Goal: Task Accomplishment & Management: Complete application form

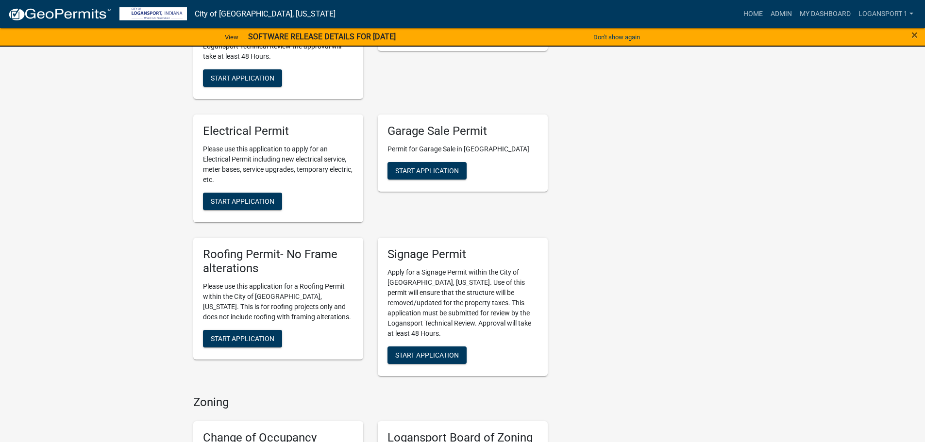
scroll to position [534, 0]
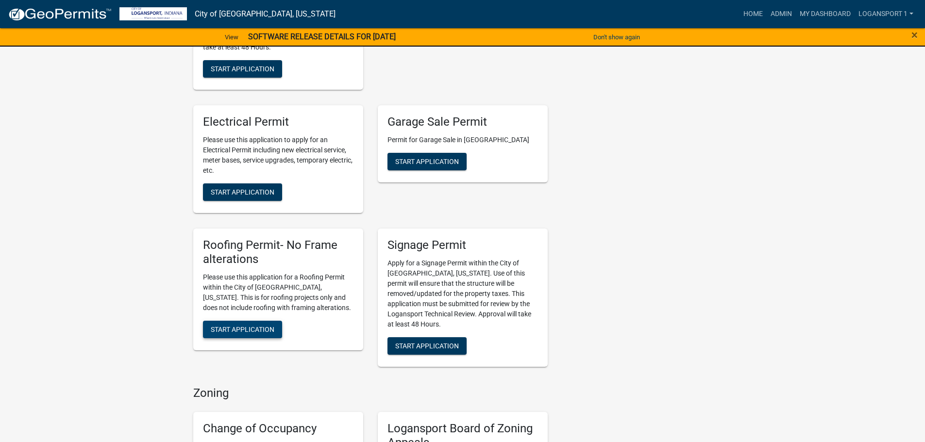
click at [252, 325] on span "Start Application" at bounding box center [243, 329] width 64 height 8
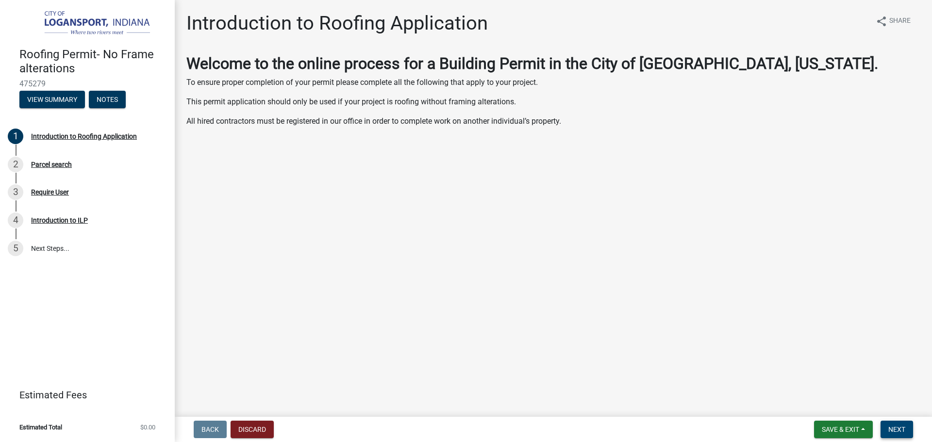
click at [893, 430] on span "Next" at bounding box center [897, 430] width 17 height 8
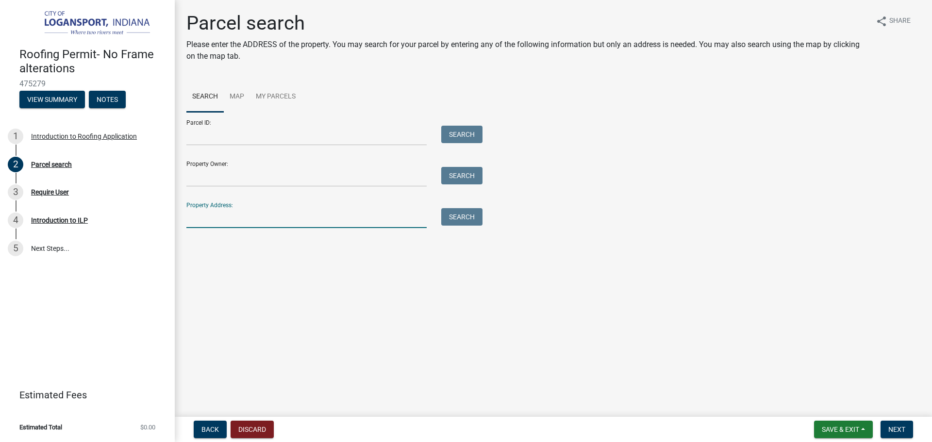
click at [230, 223] on input "Property Address:" at bounding box center [306, 218] width 240 height 20
type input "[STREET_ADDRESS][PERSON_NAME]"
click at [468, 224] on button "Search" at bounding box center [461, 216] width 41 height 17
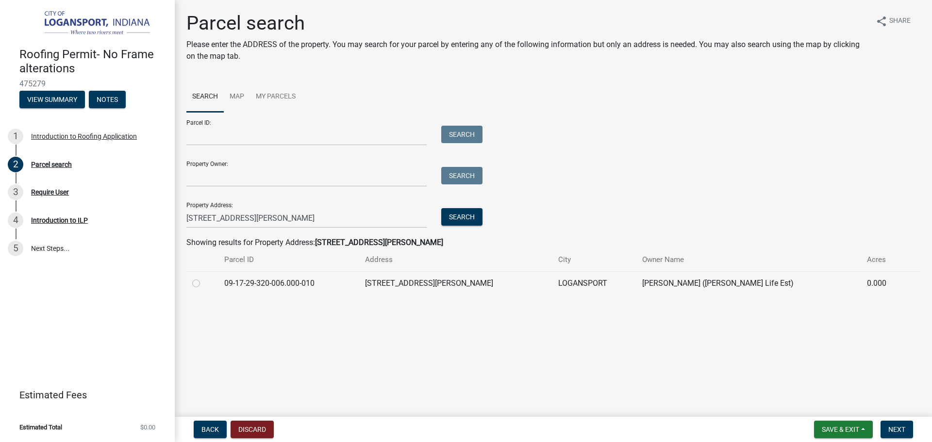
click at [204, 278] on label at bounding box center [204, 278] width 0 height 0
click at [204, 283] on input "radio" at bounding box center [207, 281] width 6 height 6
radio input "true"
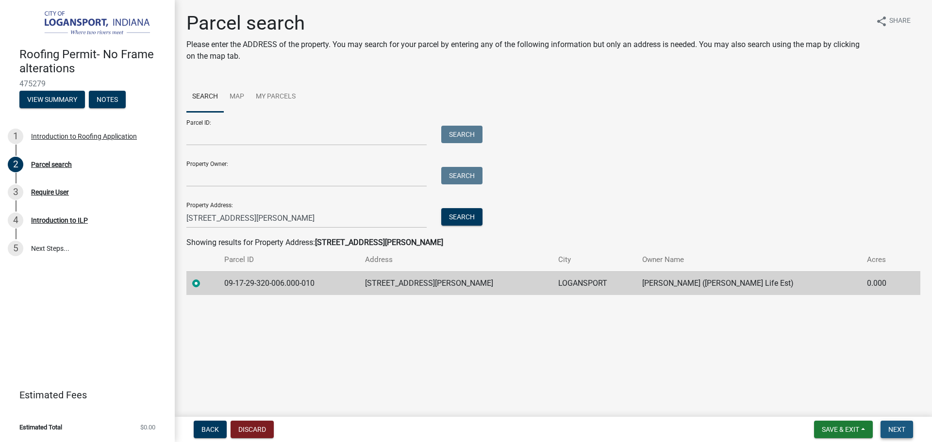
click at [901, 430] on span "Next" at bounding box center [897, 430] width 17 height 8
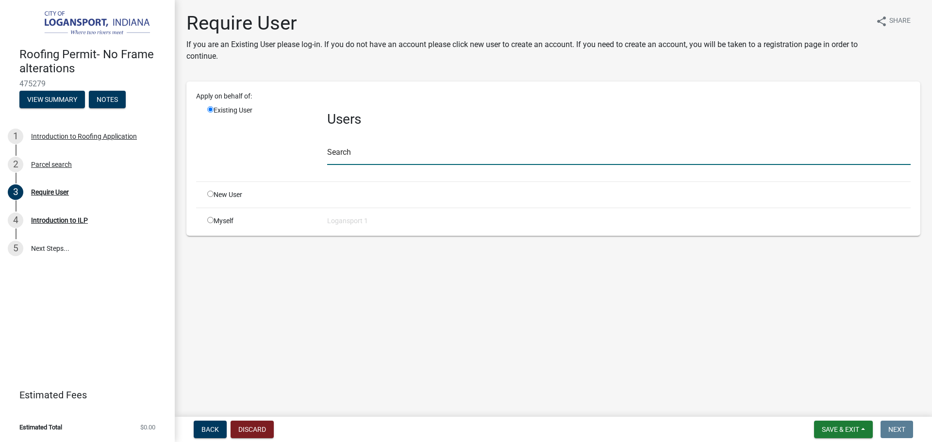
click at [371, 159] on input "text" at bounding box center [619, 155] width 584 height 20
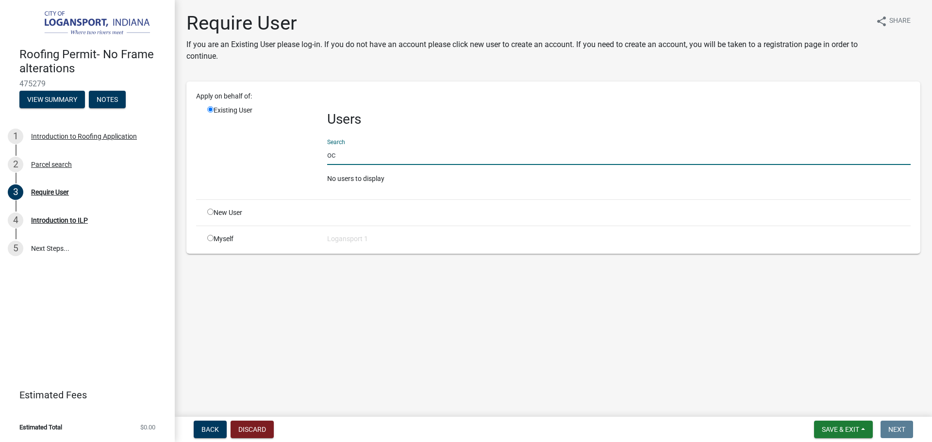
type input "o"
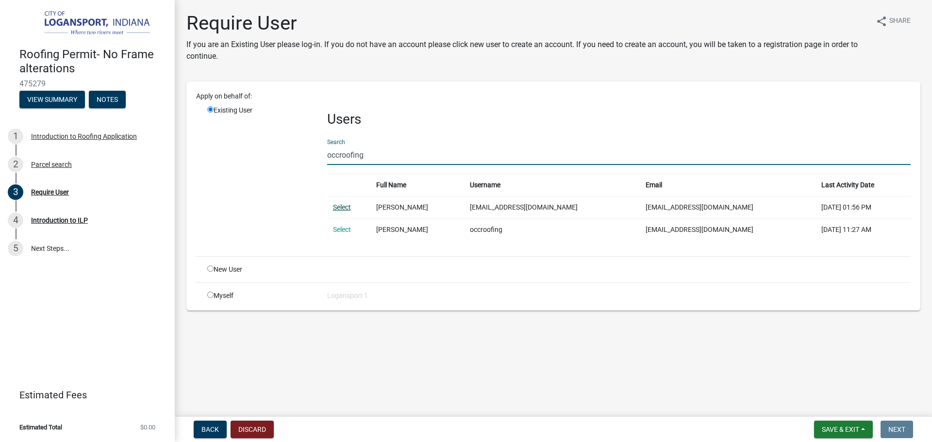
type input "occroofing"
click at [343, 205] on link "Select" at bounding box center [342, 207] width 18 height 8
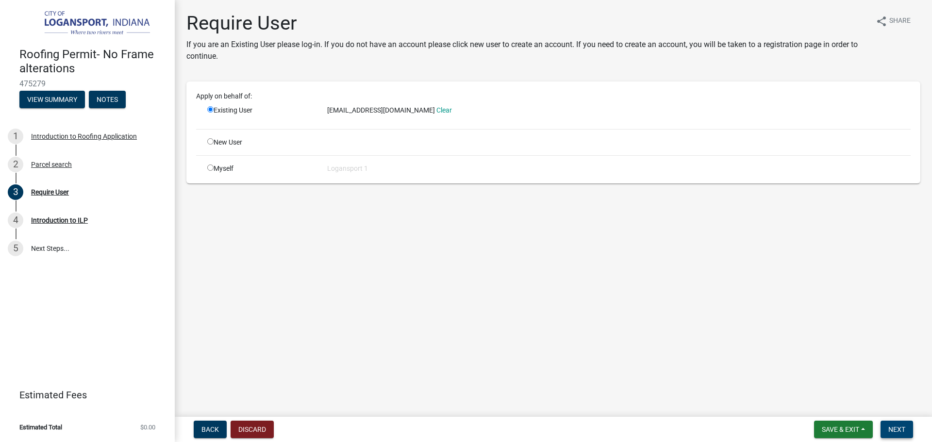
click at [894, 427] on span "Next" at bounding box center [897, 430] width 17 height 8
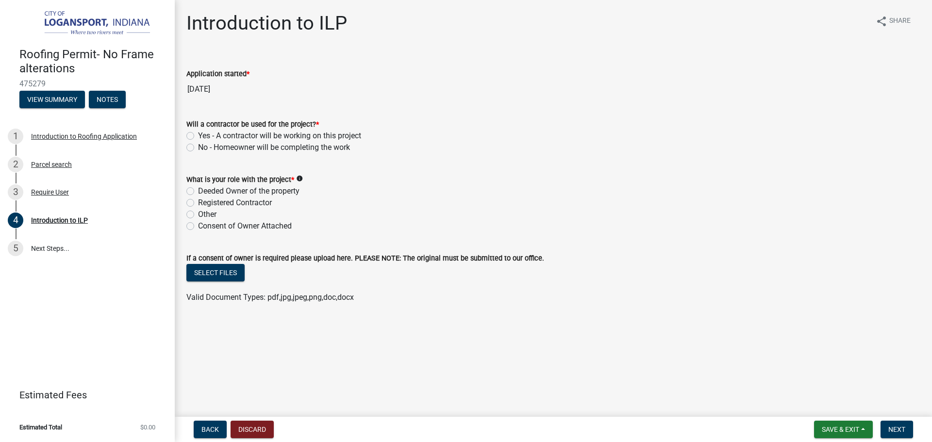
click at [198, 135] on label "Yes - A contractor will be working on this project" at bounding box center [279, 136] width 163 height 12
click at [198, 135] on input "Yes - A contractor will be working on this project" at bounding box center [201, 133] width 6 height 6
radio input "true"
click at [195, 204] on div "Registered Contractor" at bounding box center [553, 203] width 734 height 12
click at [198, 203] on label "Registered Contractor" at bounding box center [235, 203] width 74 height 12
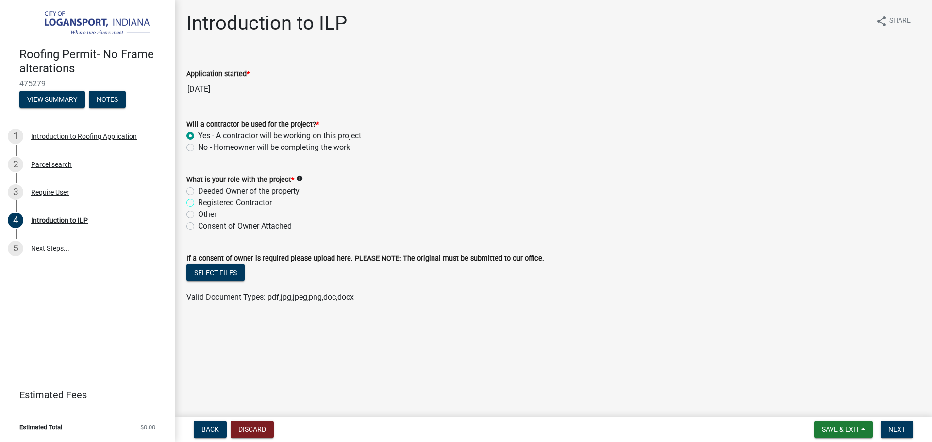
click at [198, 203] on input "Registered Contractor" at bounding box center [201, 200] width 6 height 6
radio input "true"
click at [895, 423] on button "Next" at bounding box center [897, 429] width 33 height 17
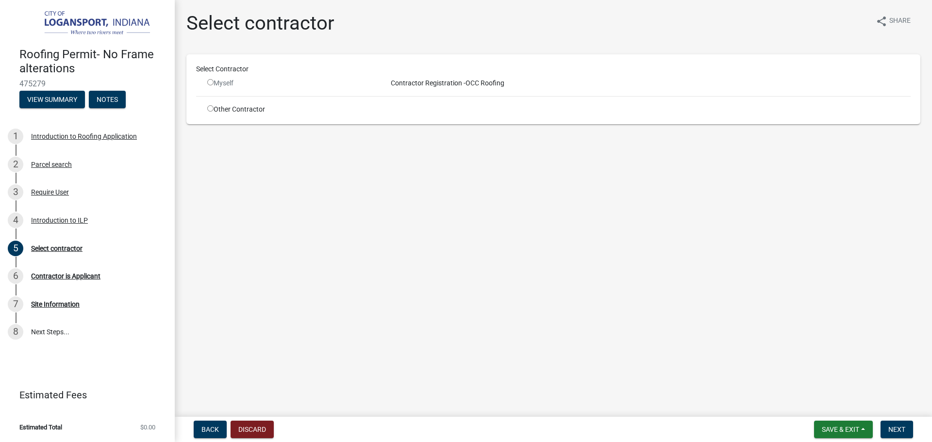
click at [211, 83] on input "radio" at bounding box center [210, 82] width 6 height 6
click at [435, 84] on span "Contractor Registration -" at bounding box center [426, 83] width 79 height 8
click at [891, 428] on span "Next" at bounding box center [897, 430] width 17 height 8
click at [209, 83] on input "radio" at bounding box center [210, 82] width 6 height 6
click at [207, 84] on input "radio" at bounding box center [210, 82] width 6 height 6
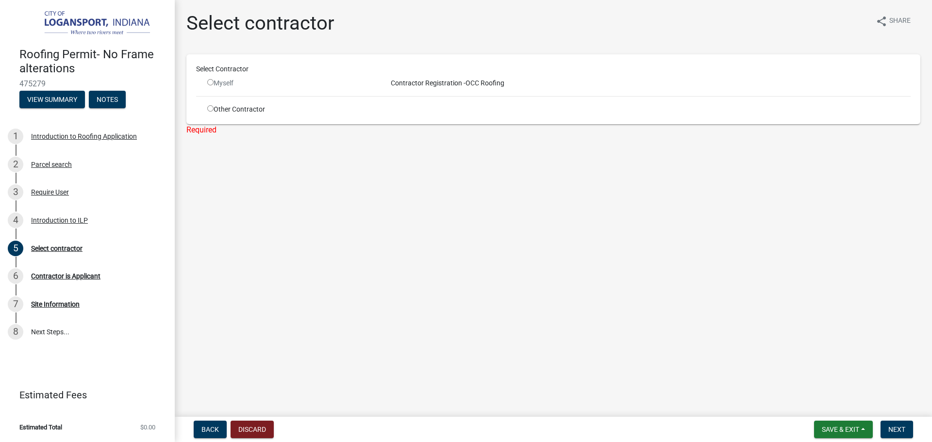
click at [215, 84] on div "Myself" at bounding box center [289, 83] width 165 height 10
click at [486, 86] on div "Contractor Registration - OCC Roofing" at bounding box center [649, 83] width 538 height 10
click at [505, 82] on div "Contractor Registration - OCC Roofing" at bounding box center [649, 83] width 538 height 10
click at [900, 423] on button "Next" at bounding box center [897, 429] width 33 height 17
click at [209, 82] on input "radio" at bounding box center [210, 82] width 6 height 6
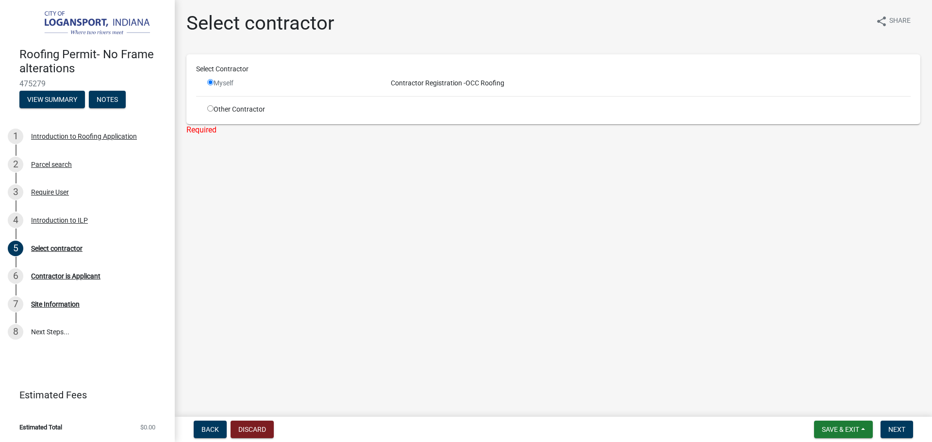
radio input "false"
click at [209, 110] on input "radio" at bounding box center [210, 108] width 6 height 6
radio input "true"
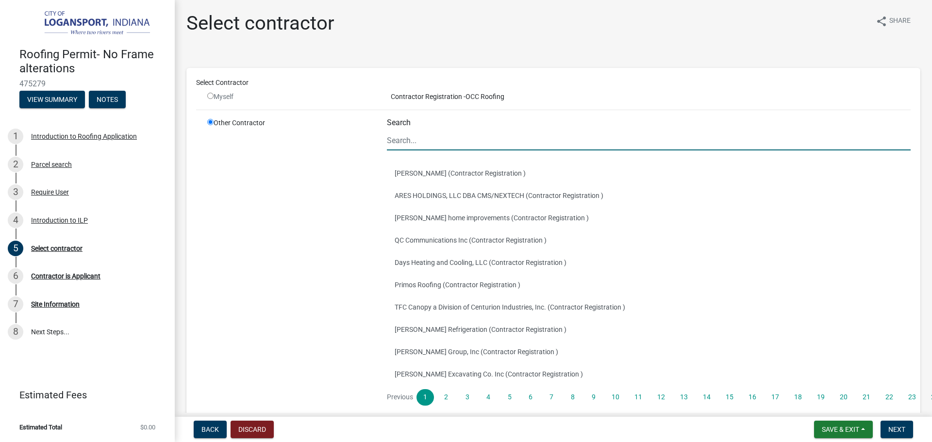
click at [440, 145] on input "Search" at bounding box center [649, 141] width 524 height 20
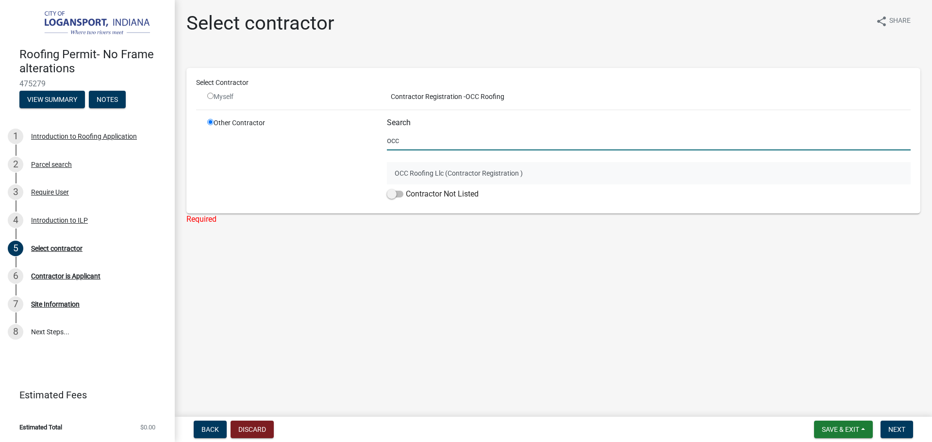
type input "occ"
click at [425, 171] on button "OCC Roofing Llc (Contractor Registration )" at bounding box center [649, 173] width 524 height 22
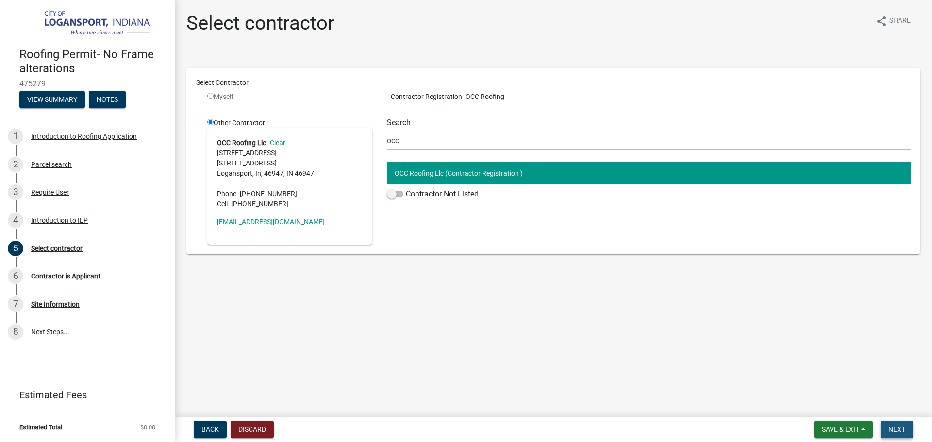
click at [895, 429] on span "Next" at bounding box center [897, 430] width 17 height 8
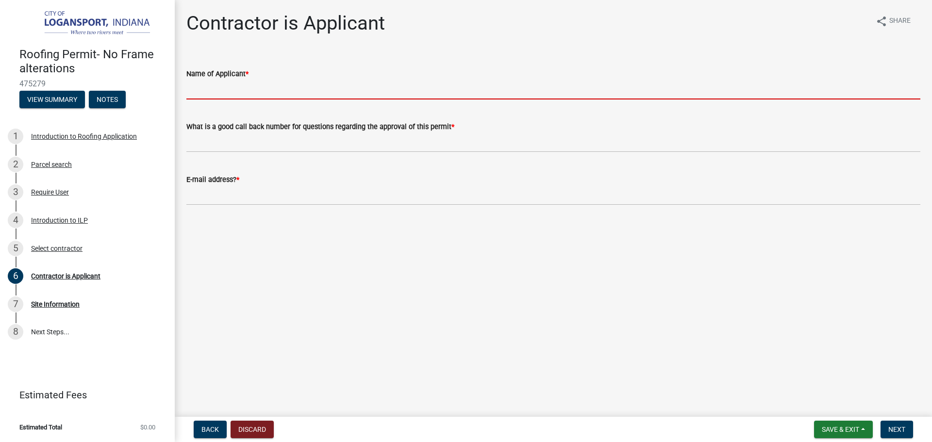
click at [252, 83] on input "Name of Applicant *" at bounding box center [553, 90] width 734 height 20
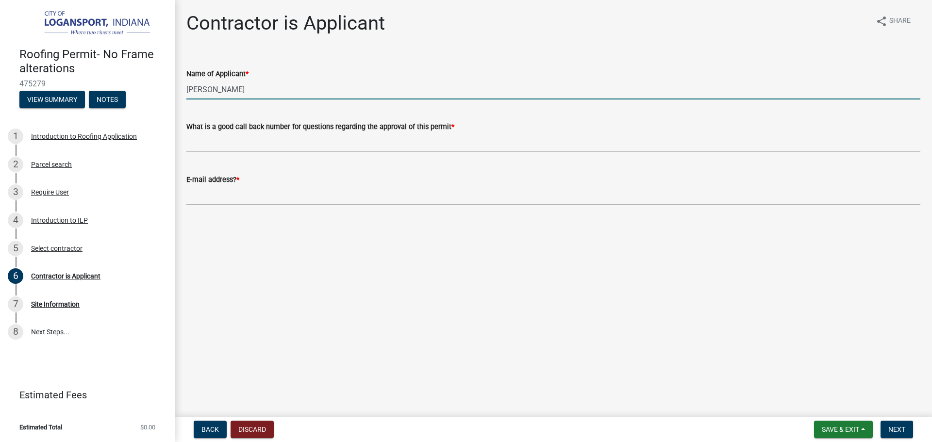
type input "[PERSON_NAME]"
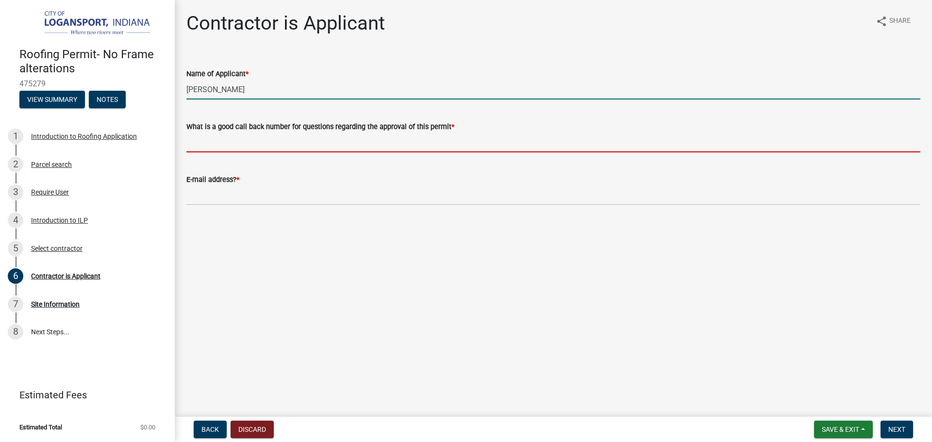
click at [235, 148] on input "What is a good call back number for questions regarding the approval of this pe…" at bounding box center [553, 143] width 734 height 20
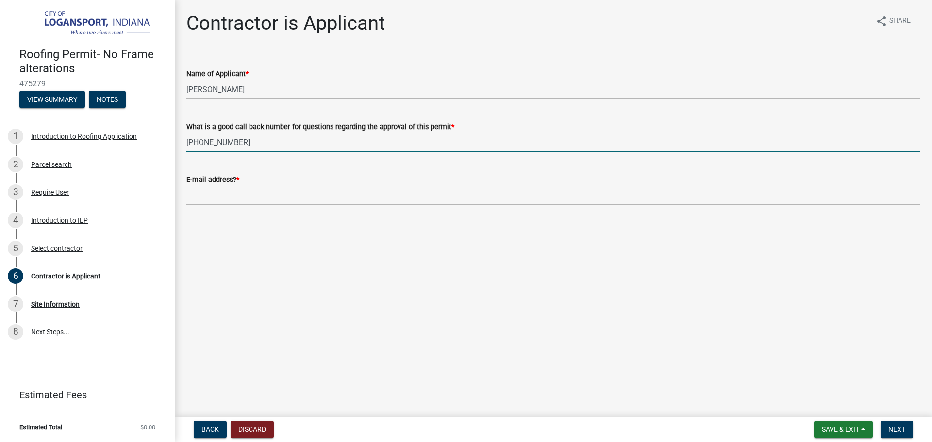
type input "[PHONE_NUMBER]"
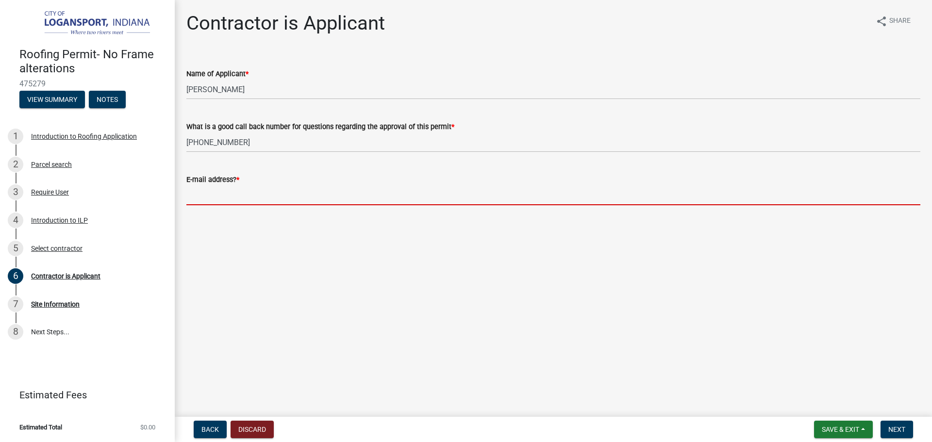
click at [237, 193] on input "E-mail address? *" at bounding box center [553, 195] width 734 height 20
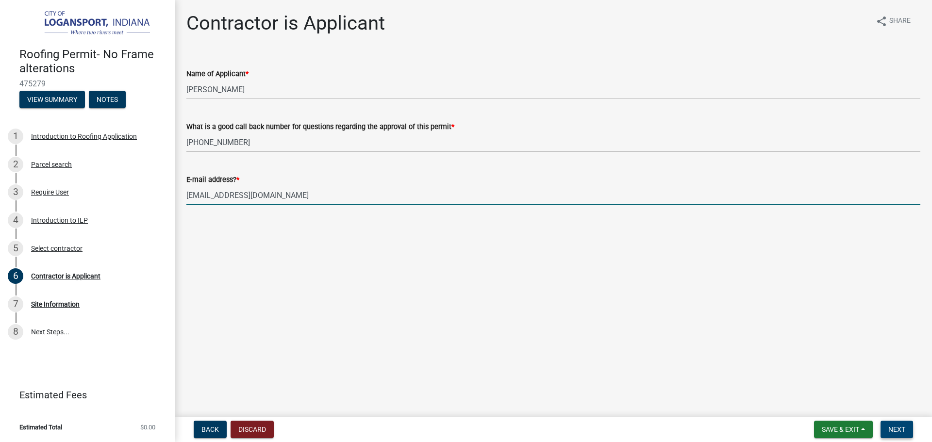
type input "[EMAIL_ADDRESS][DOMAIN_NAME]"
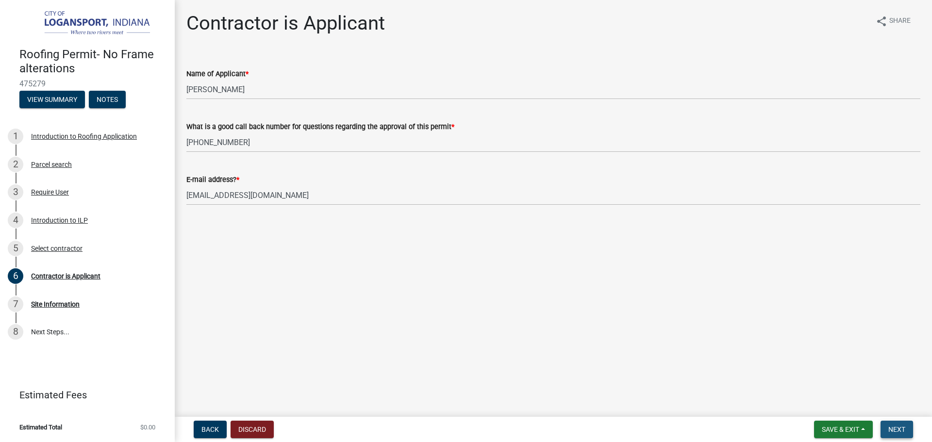
click at [893, 423] on button "Next" at bounding box center [897, 429] width 33 height 17
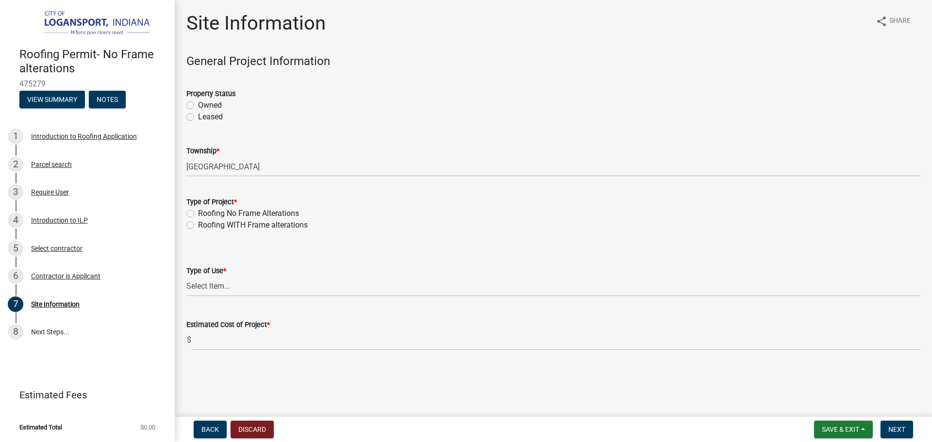
click at [198, 103] on label "Owned" at bounding box center [210, 106] width 24 height 12
click at [198, 103] on input "Owned" at bounding box center [201, 103] width 6 height 6
radio input "true"
click at [198, 213] on label "Roofing No Frame Alterations" at bounding box center [248, 214] width 101 height 12
click at [198, 213] on input "Roofing No Frame Alterations" at bounding box center [201, 211] width 6 height 6
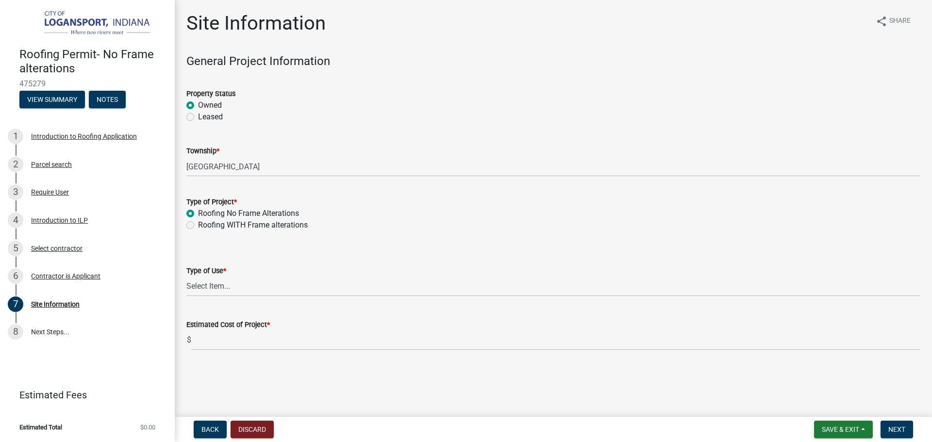
radio input "true"
click at [189, 290] on select "Select Item... Residential Commercial/Industrial Agricultural Public/Semi Public" at bounding box center [553, 287] width 734 height 20
click at [186, 277] on select "Select Item... Residential Commercial/Industrial Agricultural Public/Semi Public" at bounding box center [553, 287] width 734 height 20
select select "62802869-e470-474a-8a4c-8dbe1ccdd5ac"
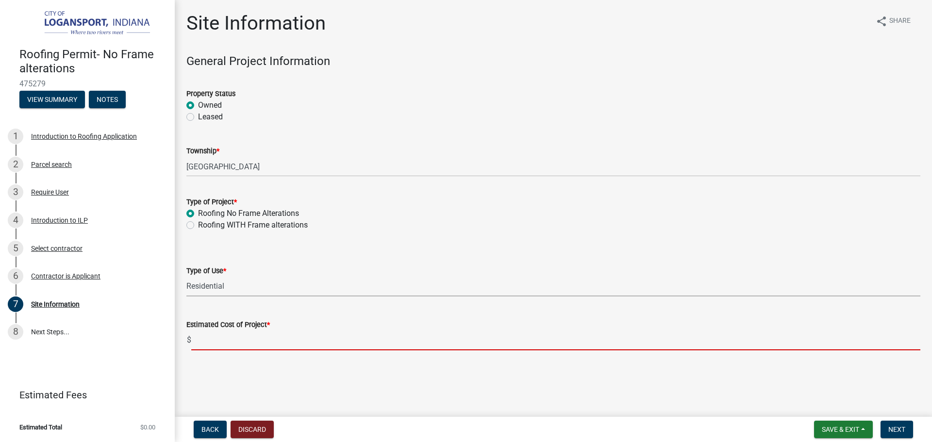
click at [201, 341] on input "text" at bounding box center [555, 341] width 729 height 20
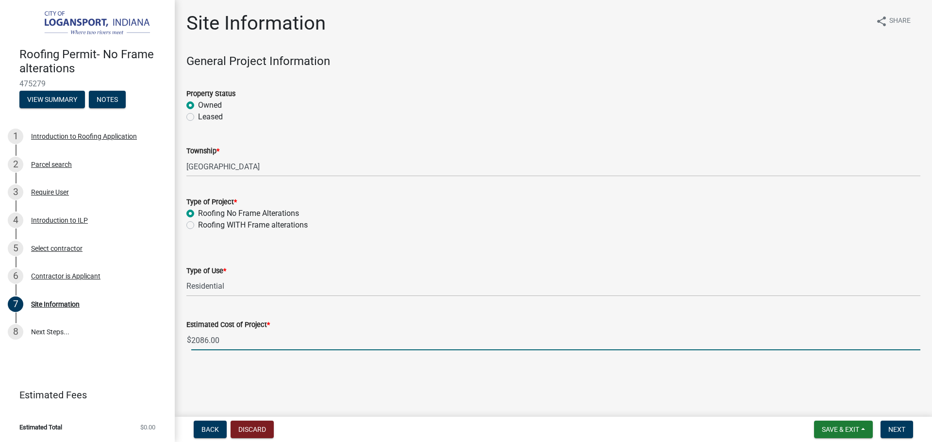
click at [209, 338] on input "2086.00" at bounding box center [555, 341] width 729 height 20
click at [199, 340] on input "2085.00" at bounding box center [555, 341] width 729 height 20
click at [197, 341] on input "2085.00" at bounding box center [555, 341] width 729 height 20
type input "2085"
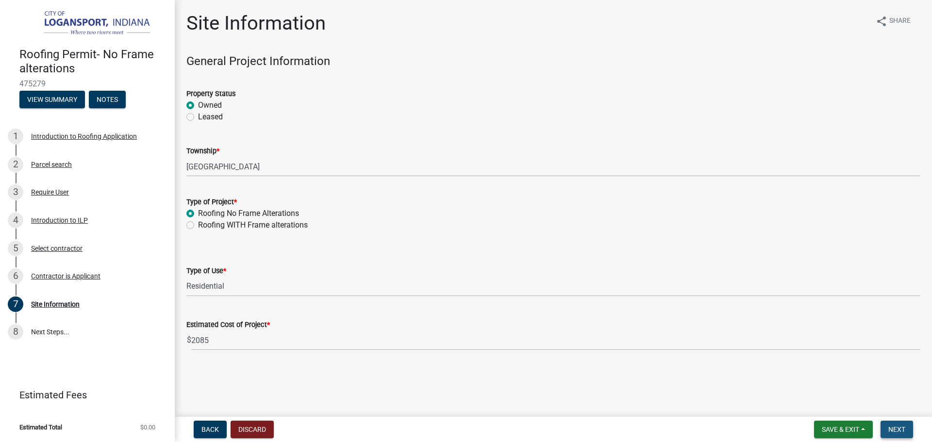
click at [907, 433] on button "Next" at bounding box center [897, 429] width 33 height 17
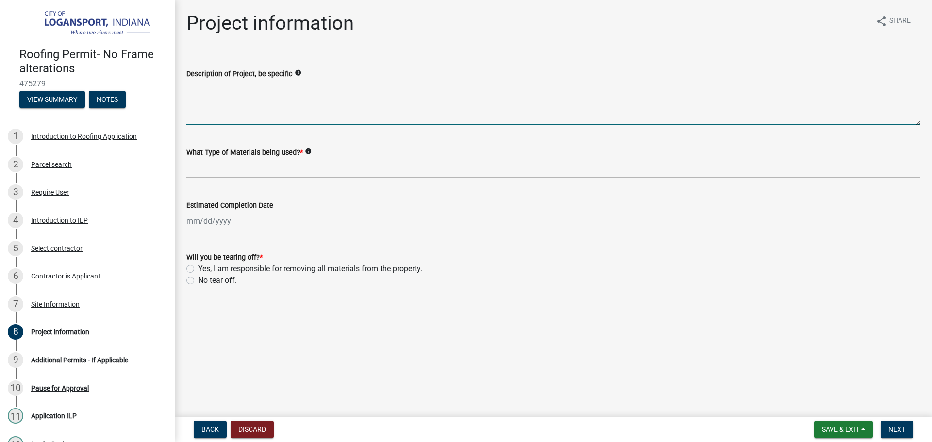
click at [271, 116] on textarea "Description of Project, be specific" at bounding box center [553, 103] width 734 height 46
type textarea "tear-off and re-roof"
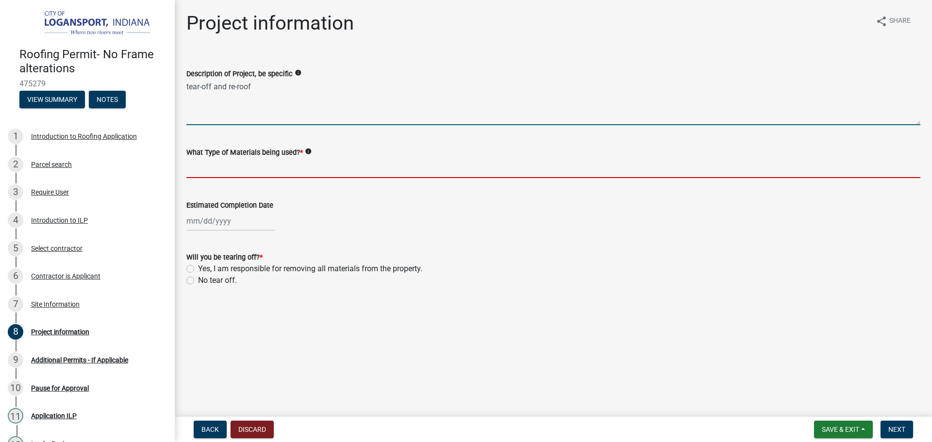
click at [231, 167] on input "What Type of Materials being used? *" at bounding box center [553, 168] width 734 height 20
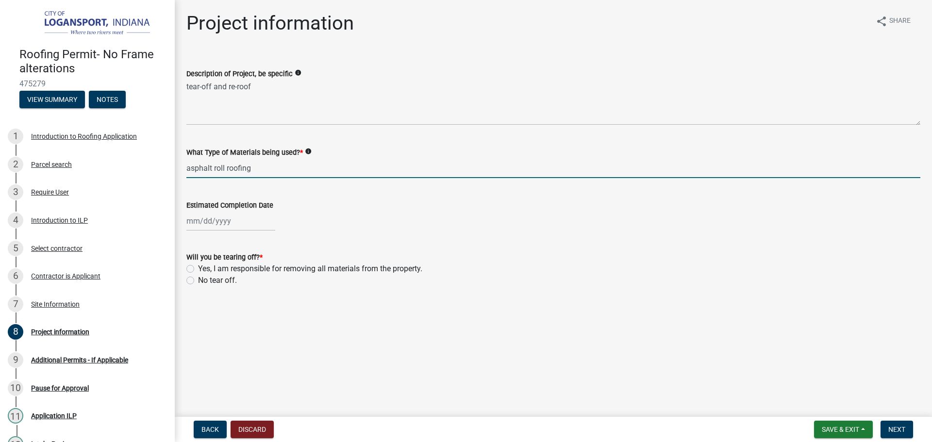
type input "asphalt roll roofing"
select select "9"
select select "2025"
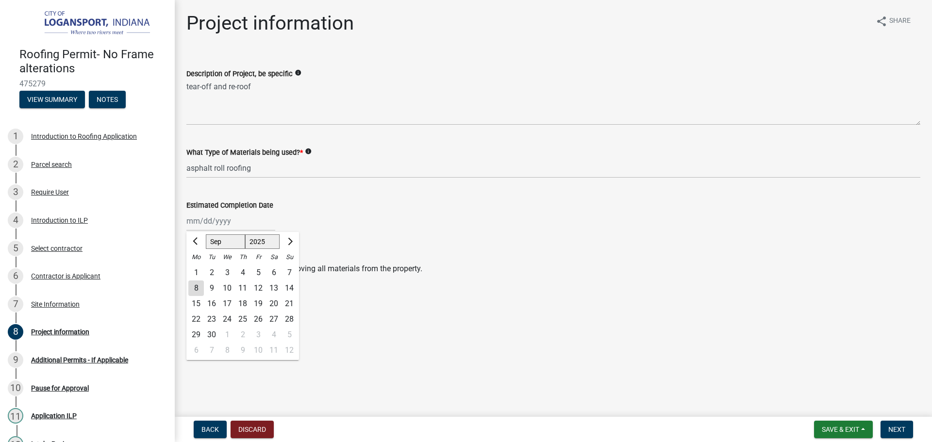
click at [240, 218] on div "[PERSON_NAME] Feb Mar Apr [PERSON_NAME][DATE] Oct Nov [DATE] 1526 1527 1528 152…" at bounding box center [230, 221] width 89 height 20
click at [229, 285] on div "10" at bounding box center [227, 289] width 16 height 16
type input "[DATE]"
click at [198, 268] on label "Yes, I am responsible for removing all materials from the property." at bounding box center [310, 269] width 224 height 12
click at [198, 268] on input "Yes, I am responsible for removing all materials from the property." at bounding box center [201, 266] width 6 height 6
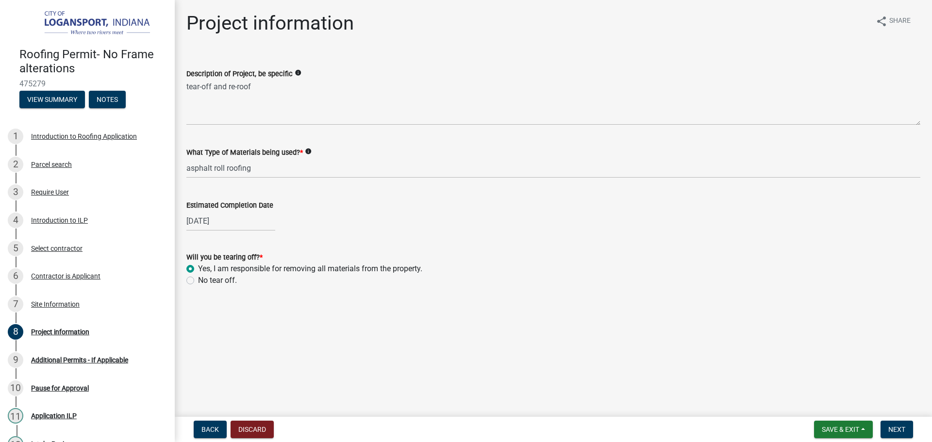
radio input "true"
click at [891, 424] on button "Next" at bounding box center [897, 429] width 33 height 17
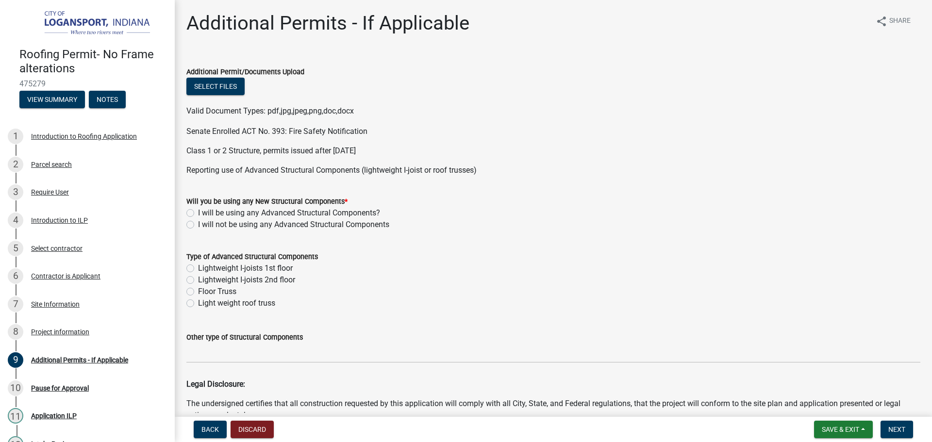
click at [198, 222] on label "I will not be using any Advanced Structural Components" at bounding box center [293, 225] width 191 height 12
click at [198, 222] on input "I will not be using any Advanced Structural Components" at bounding box center [201, 222] width 6 height 6
radio input "true"
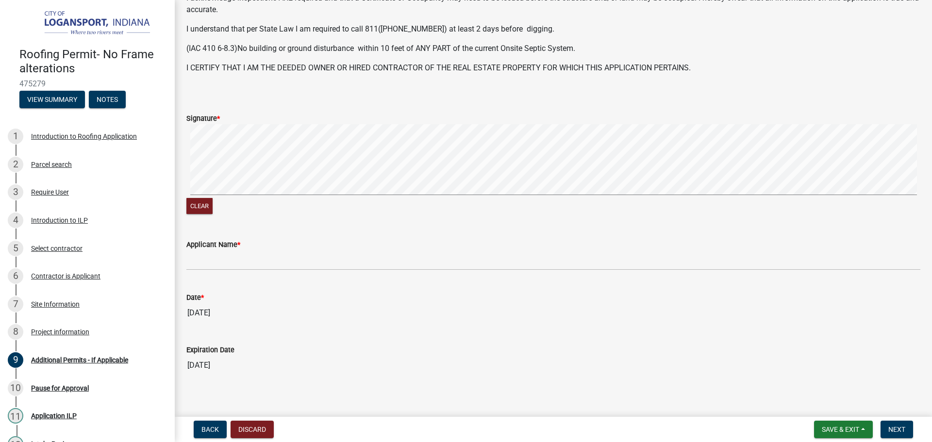
scroll to position [446, 0]
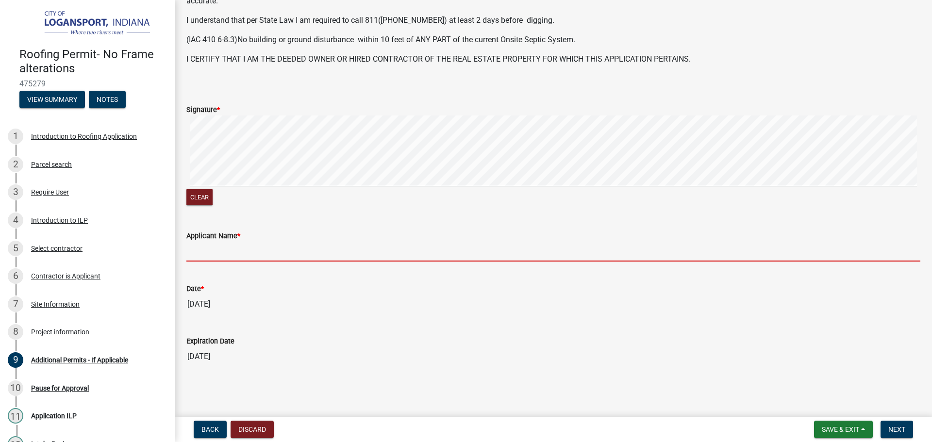
click at [233, 257] on input "Applicant Name *" at bounding box center [553, 252] width 734 height 20
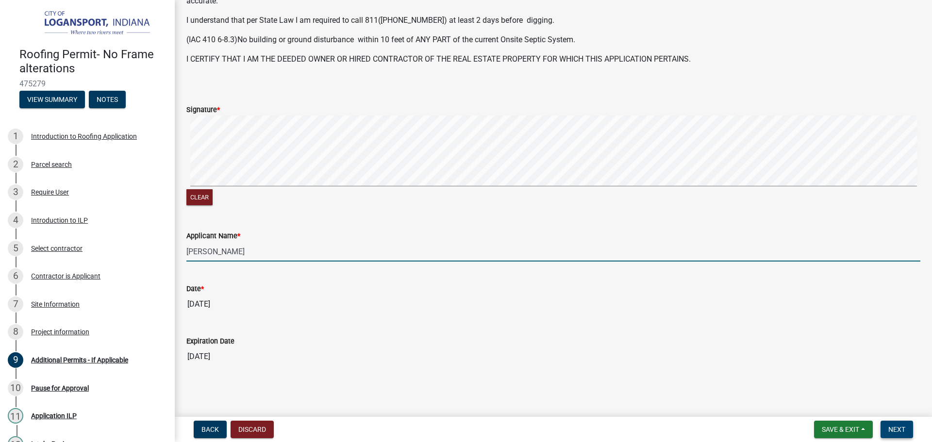
type input "[PERSON_NAME]"
click at [910, 433] on button "Next" at bounding box center [897, 429] width 33 height 17
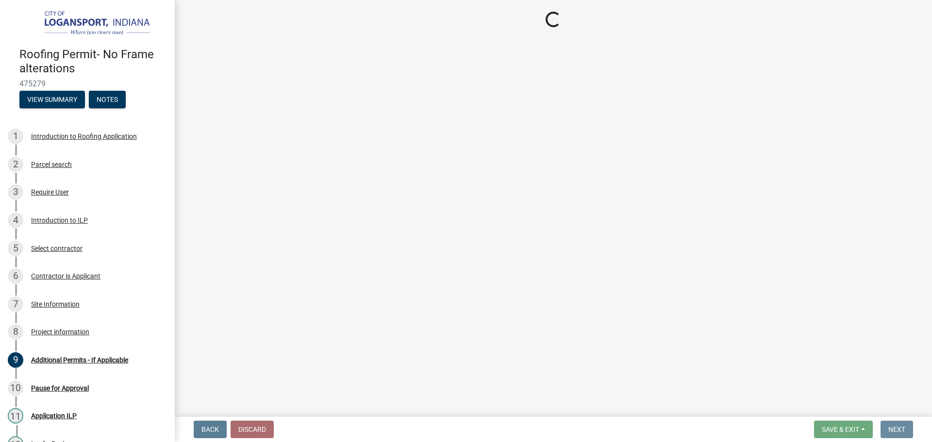
scroll to position [0, 0]
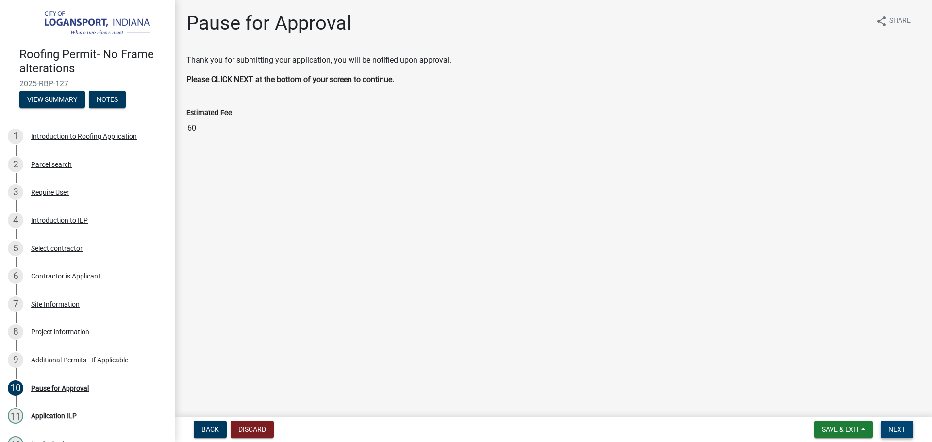
click at [905, 427] on span "Next" at bounding box center [897, 430] width 17 height 8
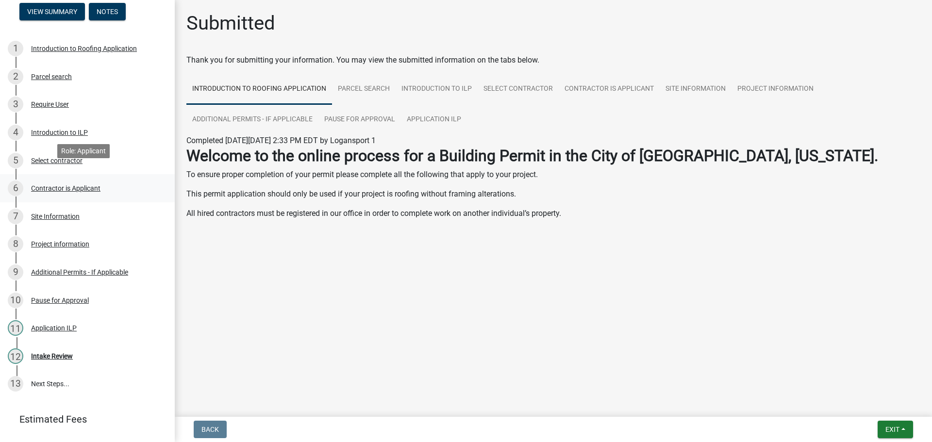
scroll to position [97, 0]
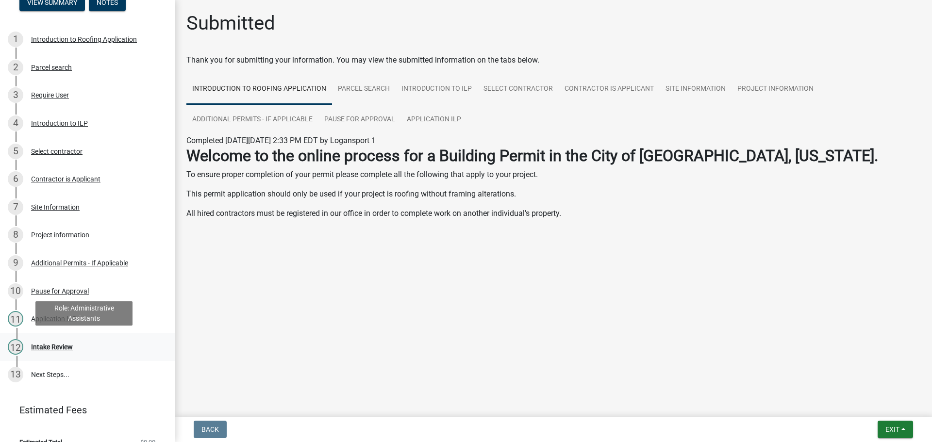
click at [50, 345] on div "Intake Review" at bounding box center [52, 347] width 42 height 7
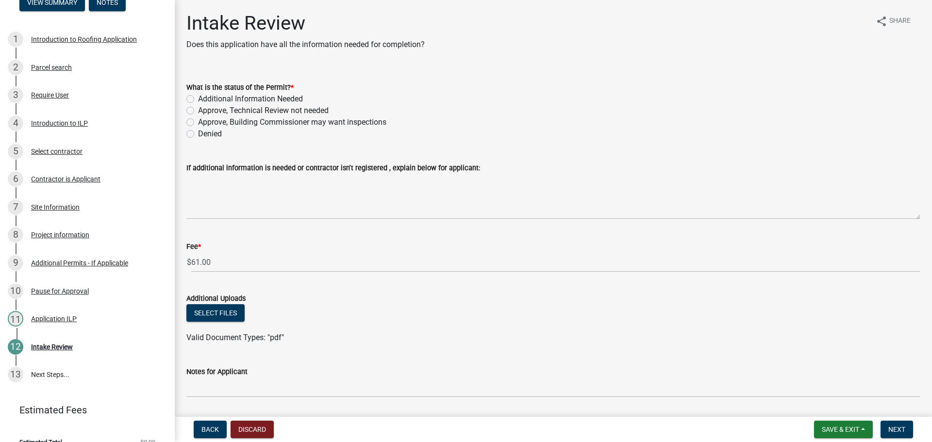
click at [198, 109] on label "Approve, Technical Review not needed" at bounding box center [263, 111] width 131 height 12
click at [198, 109] on input "Approve, Technical Review not needed" at bounding box center [201, 108] width 6 height 6
radio input "true"
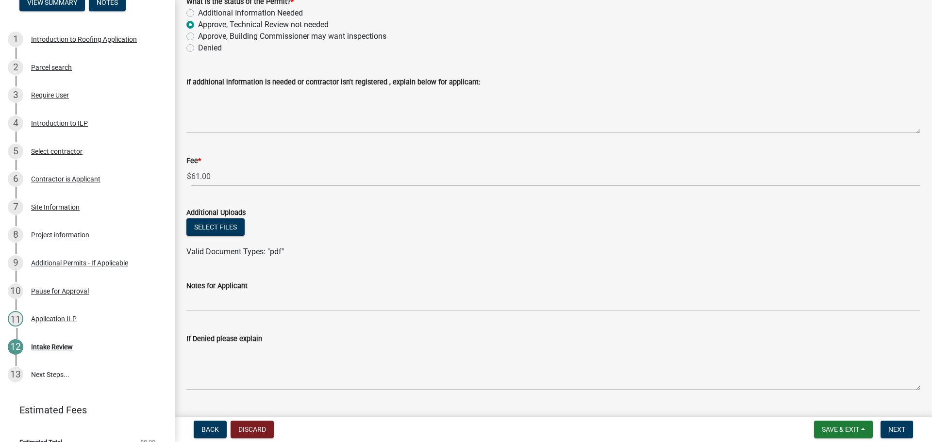
scroll to position [109, 0]
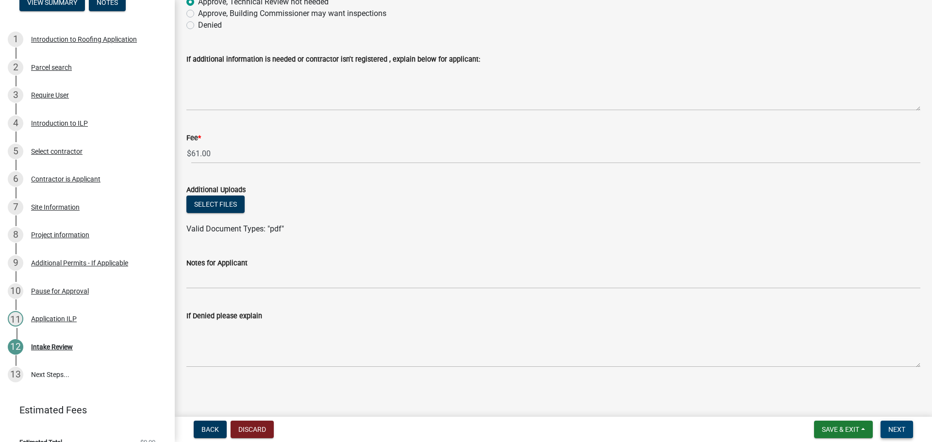
click at [907, 429] on button "Next" at bounding box center [897, 429] width 33 height 17
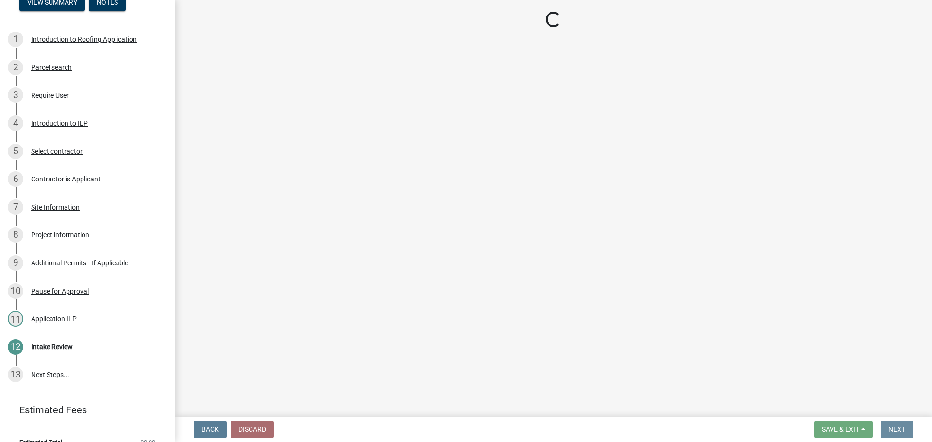
scroll to position [0, 0]
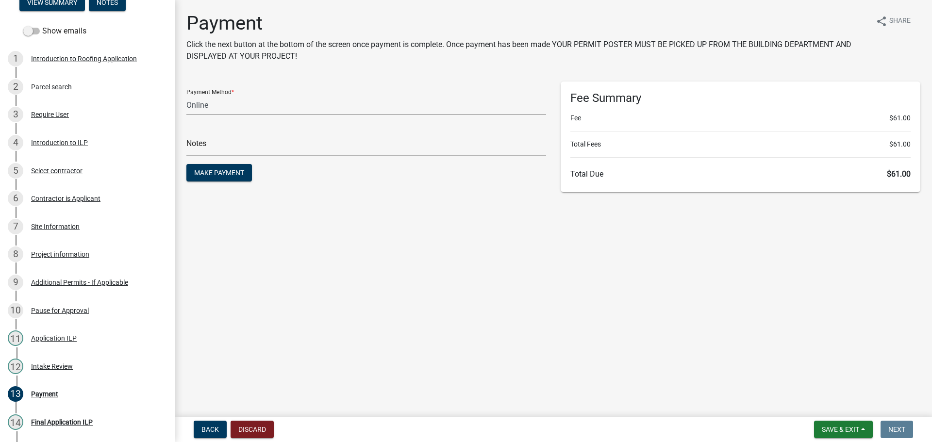
click at [214, 106] on select "Credit Card POS Check Cash Online" at bounding box center [366, 105] width 360 height 20
select select "2: 1"
click at [186, 95] on select "Credit Card POS Check Cash Online" at bounding box center [366, 105] width 360 height 20
click at [205, 146] on input "text" at bounding box center [366, 146] width 360 height 20
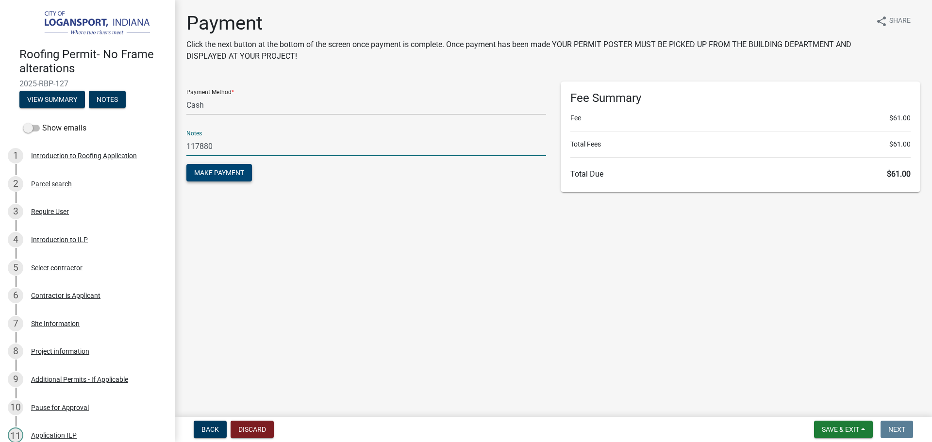
type input "117880"
click at [213, 173] on span "Make Payment" at bounding box center [219, 173] width 50 height 8
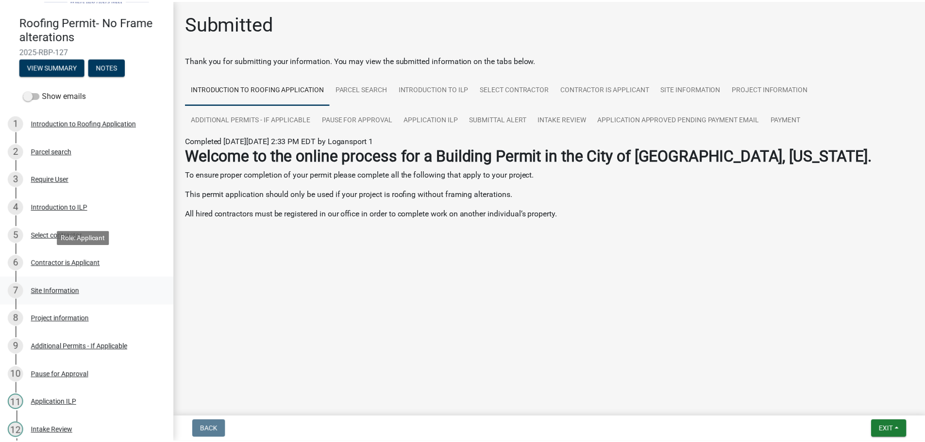
scroll to position [208, 0]
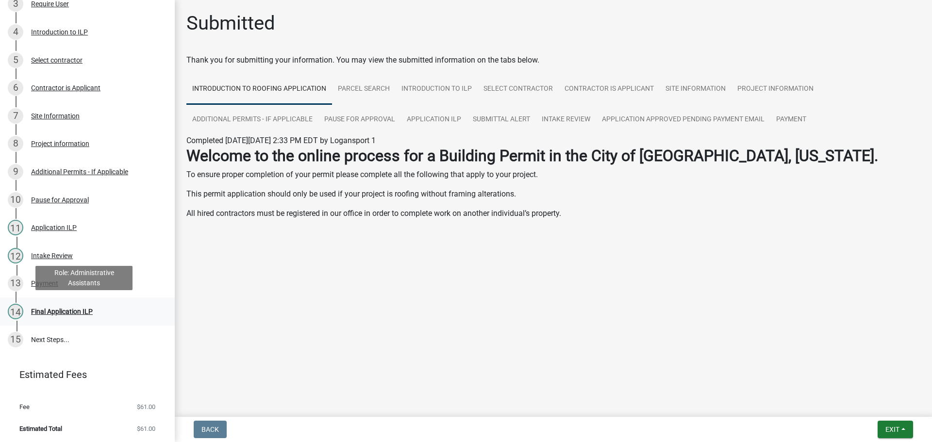
click at [66, 310] on div "Final Application ILP" at bounding box center [62, 311] width 62 height 7
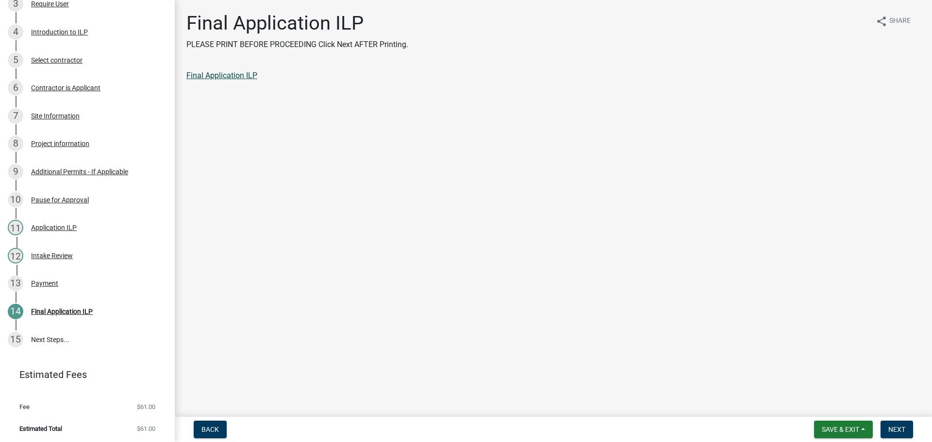
click at [227, 77] on link "Final Application ILP" at bounding box center [221, 75] width 71 height 9
click at [895, 429] on span "Next" at bounding box center [897, 430] width 17 height 8
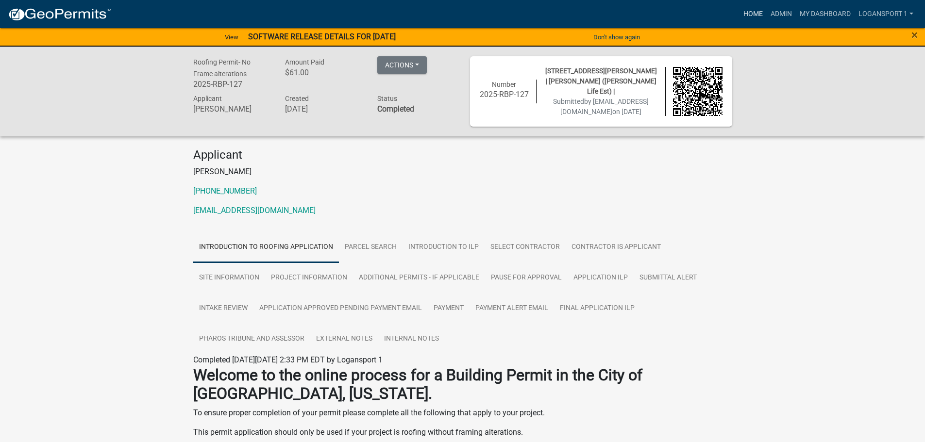
click at [743, 11] on link "Home" at bounding box center [752, 14] width 27 height 18
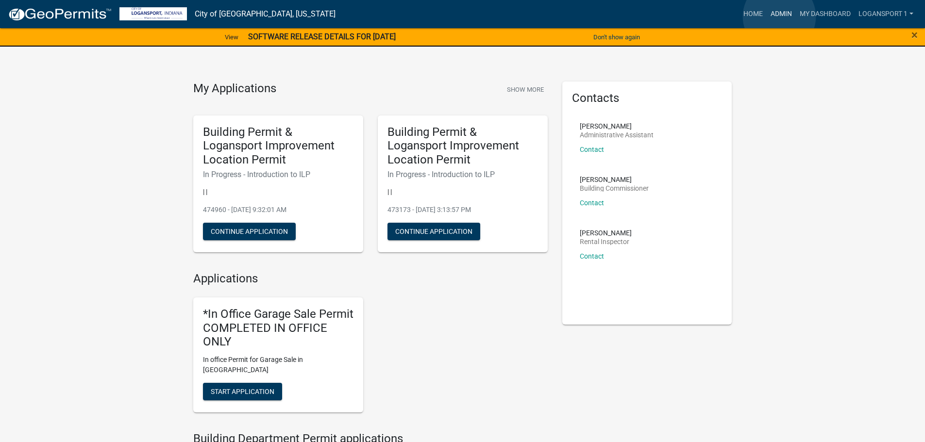
click at [779, 17] on link "Admin" at bounding box center [781, 14] width 29 height 18
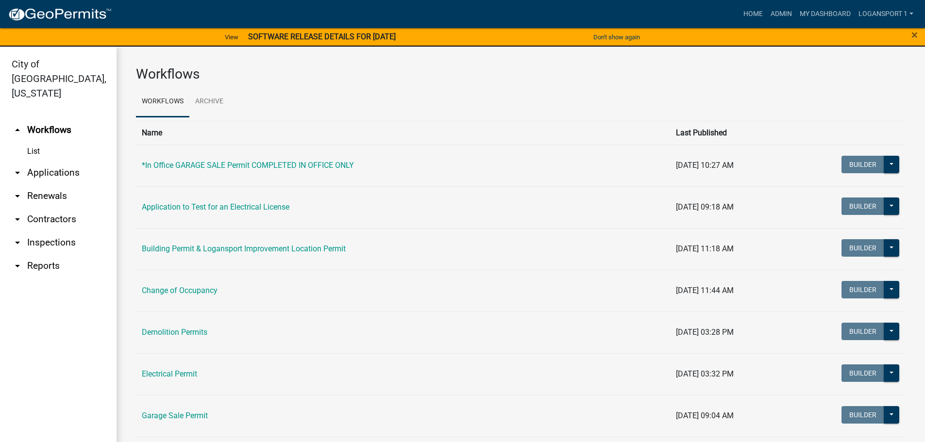
click at [50, 161] on link "arrow_drop_down Applications" at bounding box center [58, 172] width 117 height 23
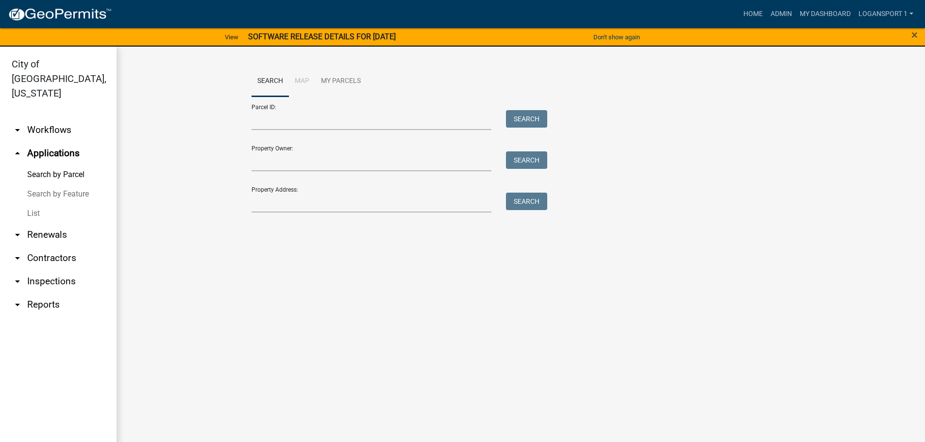
click at [41, 204] on link "List" at bounding box center [58, 213] width 117 height 19
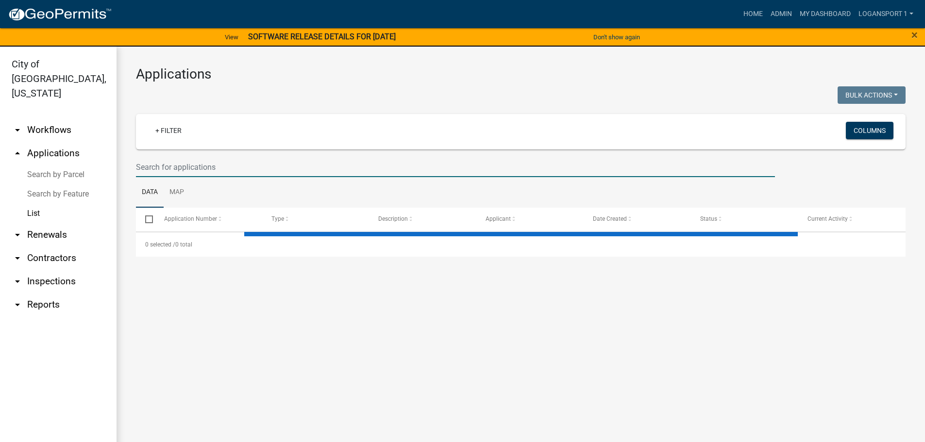
click at [211, 177] on input "text" at bounding box center [455, 167] width 639 height 20
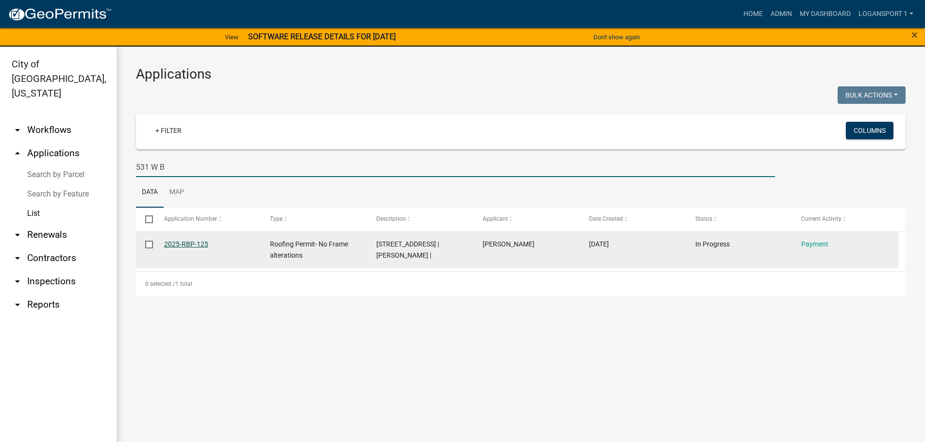
type input "531 W B"
click at [170, 245] on link "2025-RBP-125" at bounding box center [186, 244] width 44 height 8
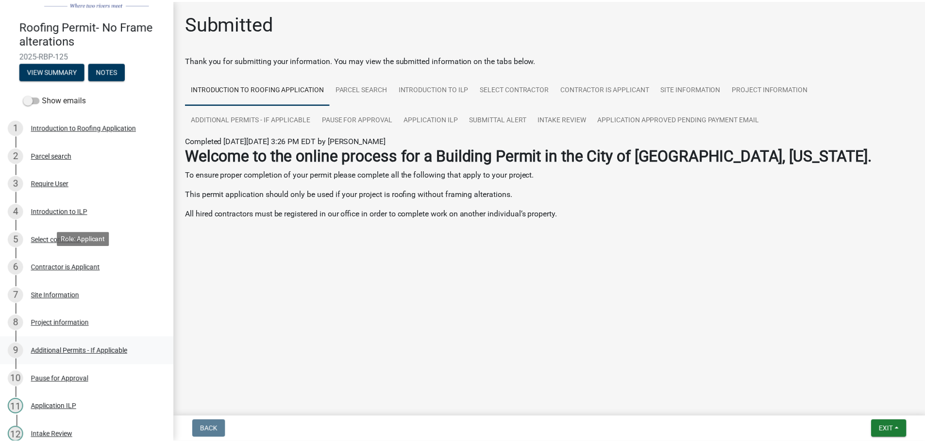
scroll to position [208, 0]
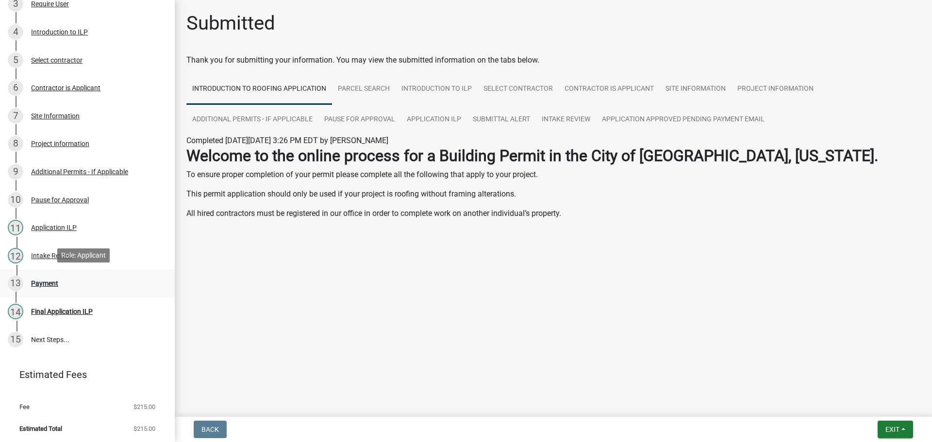
click at [71, 287] on div "13 Payment" at bounding box center [83, 284] width 151 height 16
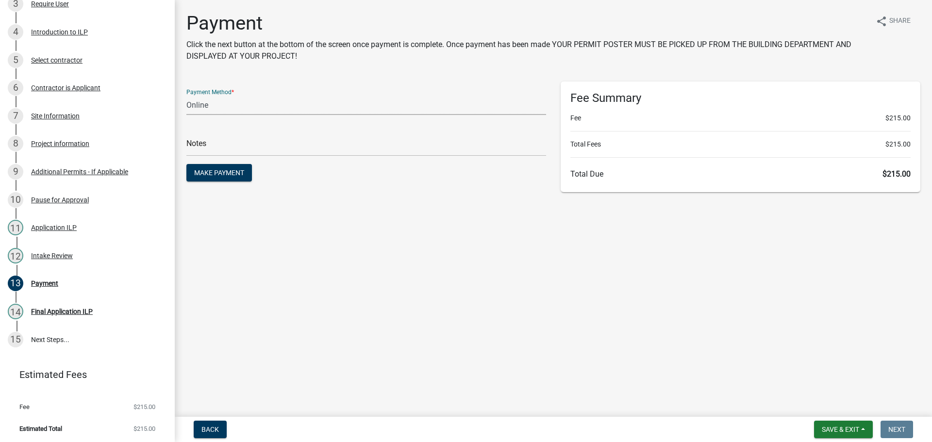
click at [244, 110] on select "Credit Card POS Check Cash Online" at bounding box center [366, 105] width 360 height 20
select select "1: 0"
click at [186, 95] on select "Credit Card POS Check Cash Online" at bounding box center [366, 105] width 360 height 20
click at [236, 142] on input "text" at bounding box center [366, 146] width 360 height 20
type input "12465"
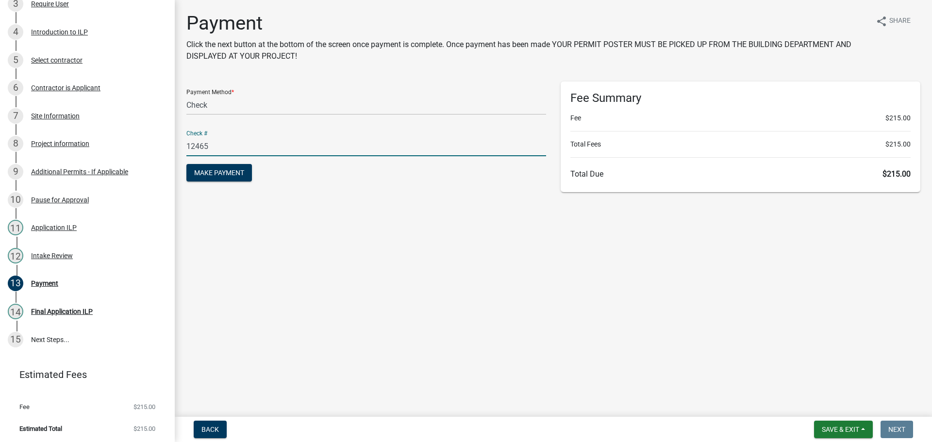
click at [186, 164] on button "Make Payment" at bounding box center [219, 172] width 66 height 17
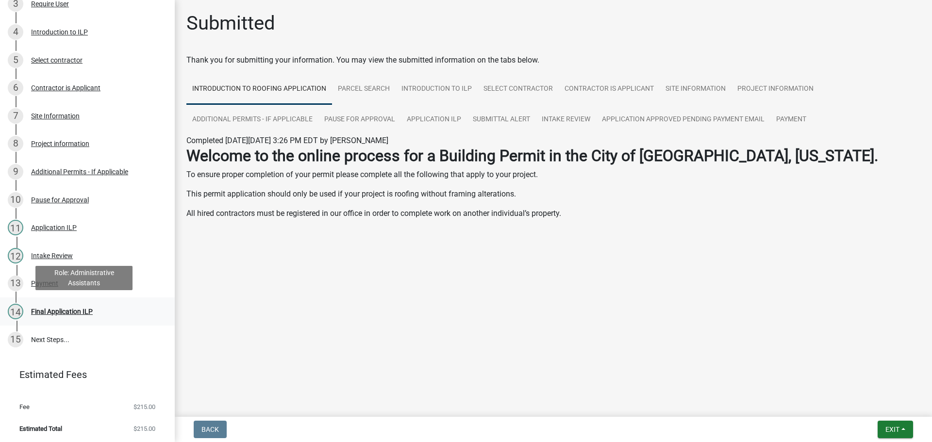
click at [78, 315] on div "14 Final Application ILP" at bounding box center [83, 312] width 151 height 16
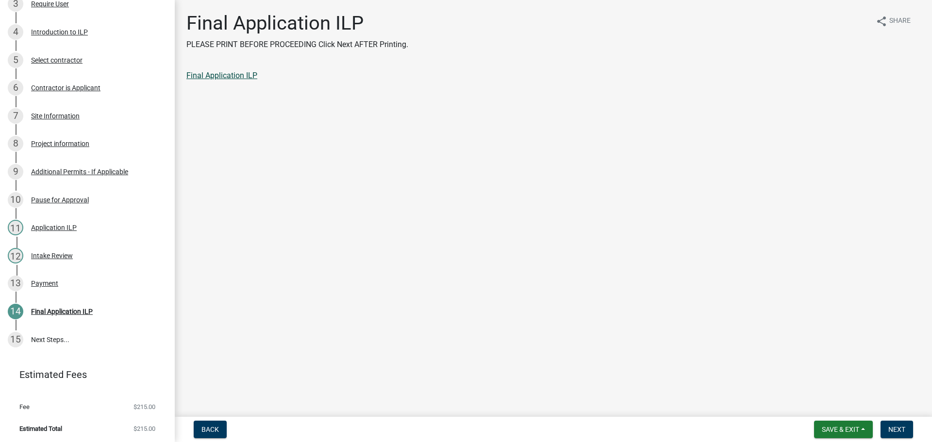
click at [227, 76] on link "Final Application ILP" at bounding box center [221, 75] width 71 height 9
click at [903, 431] on span "Next" at bounding box center [897, 430] width 17 height 8
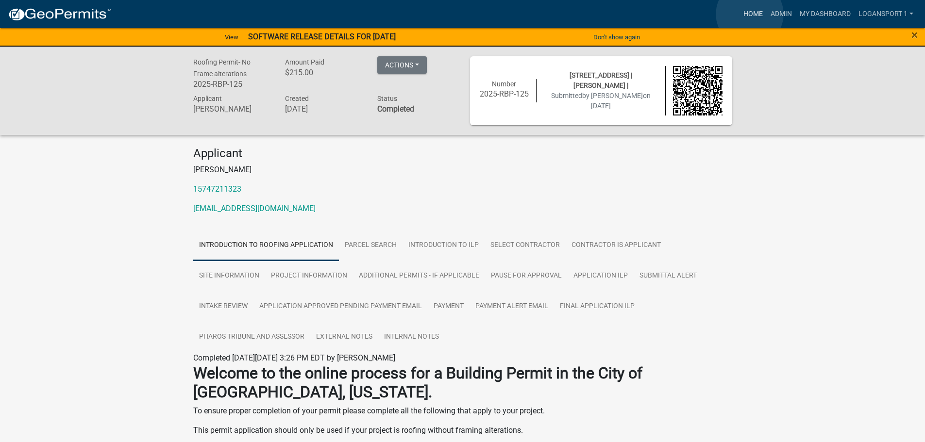
click at [750, 14] on link "Home" at bounding box center [752, 14] width 27 height 18
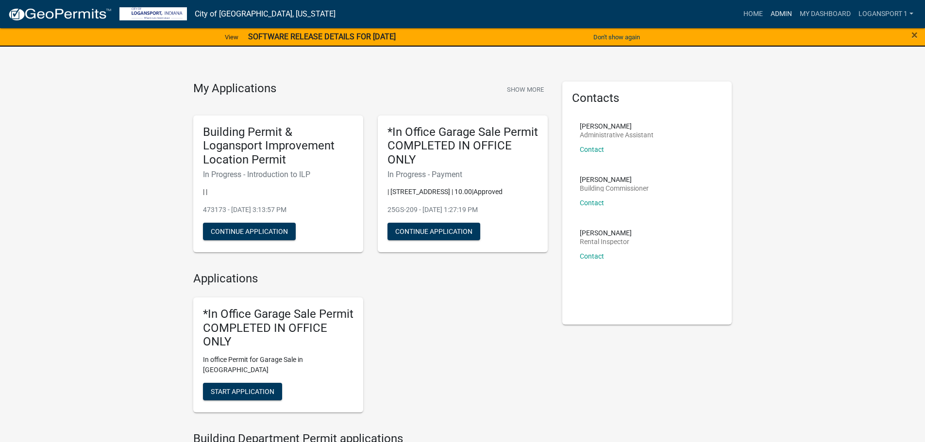
click at [780, 17] on link "Admin" at bounding box center [781, 14] width 29 height 18
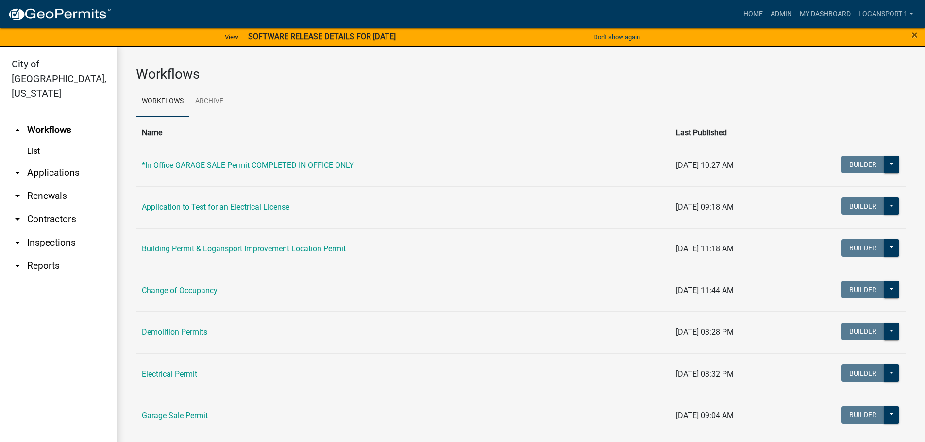
click at [60, 161] on link "arrow_drop_down Applications" at bounding box center [58, 172] width 117 height 23
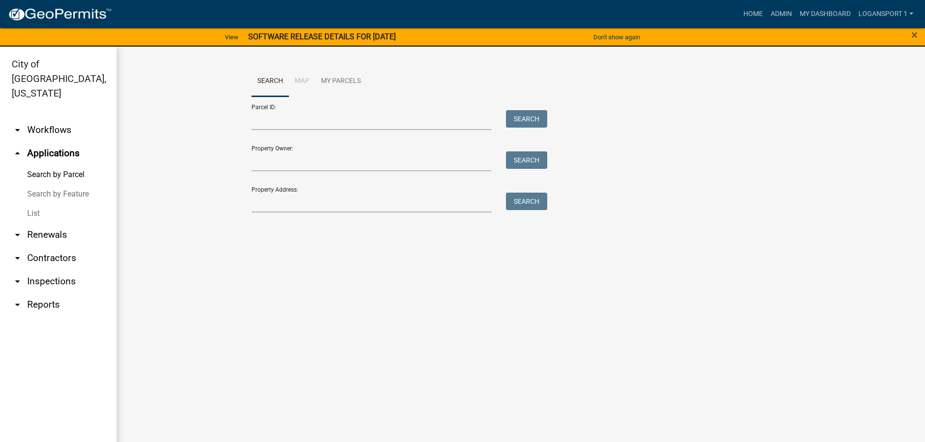
click at [35, 204] on link "List" at bounding box center [58, 213] width 117 height 19
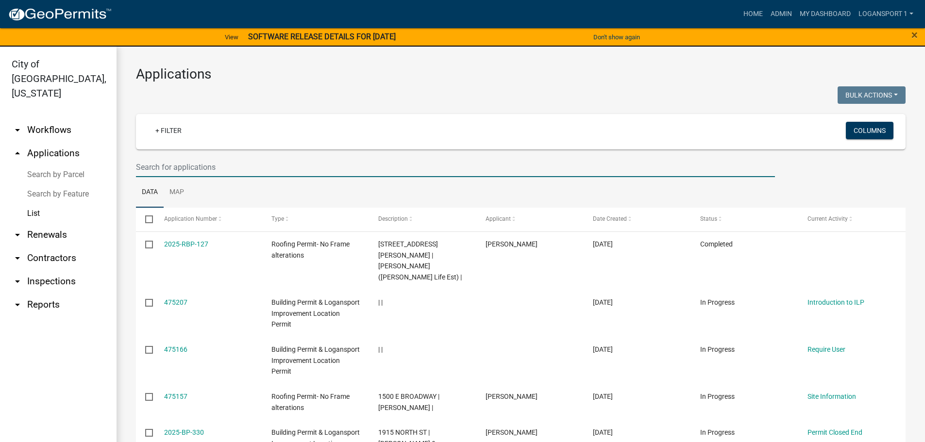
click at [145, 168] on input "text" at bounding box center [455, 167] width 639 height 20
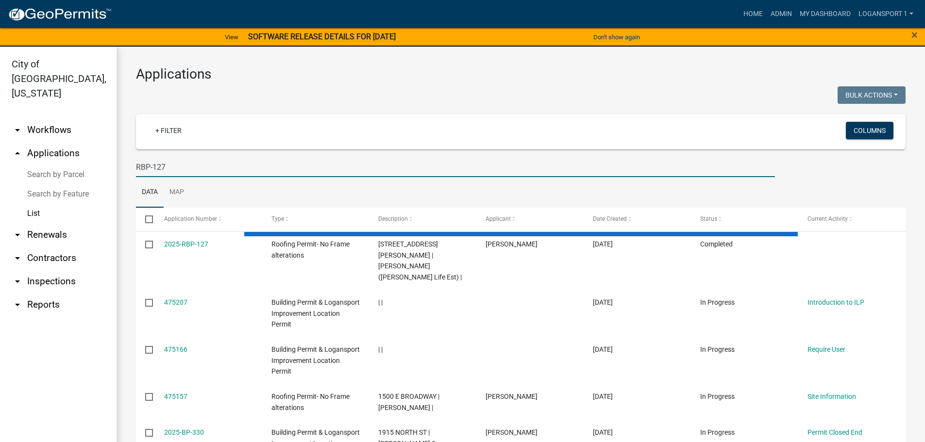
type input "RBP-127"
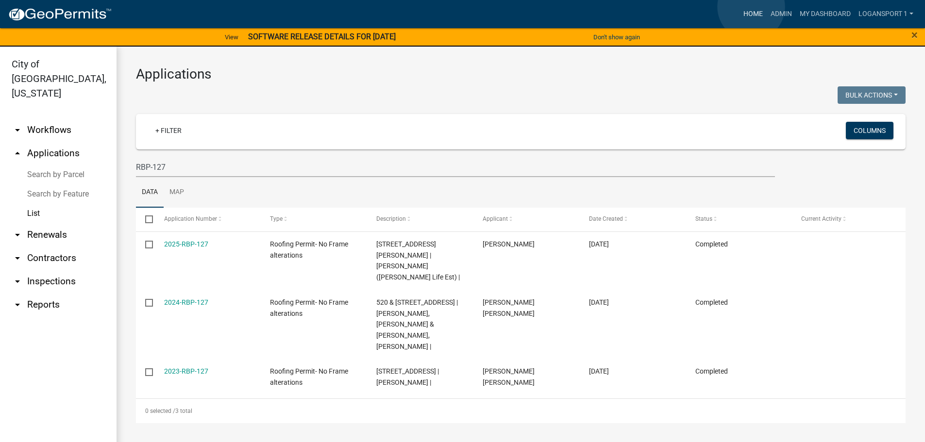
click at [751, 7] on link "Home" at bounding box center [752, 14] width 27 height 18
